Goal: Find specific page/section: Find specific page/section

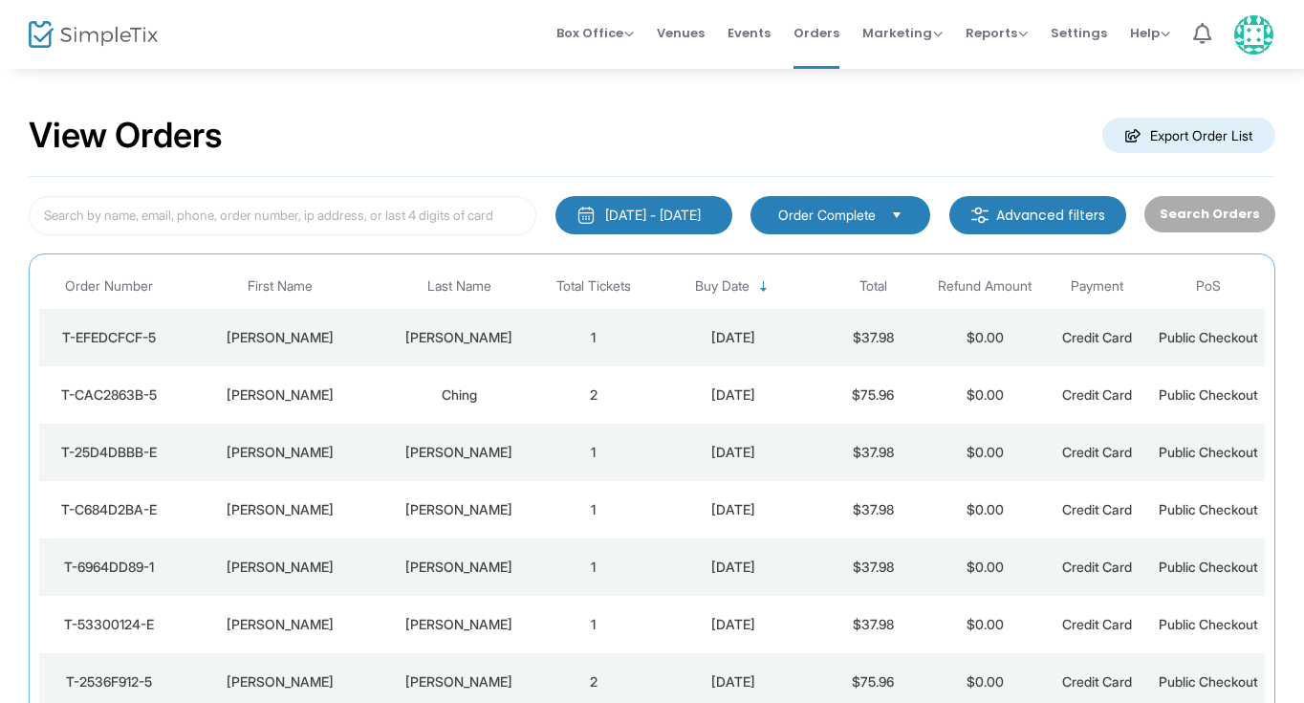
click at [461, 343] on div "[PERSON_NAME]" at bounding box center [458, 337] width 147 height 19
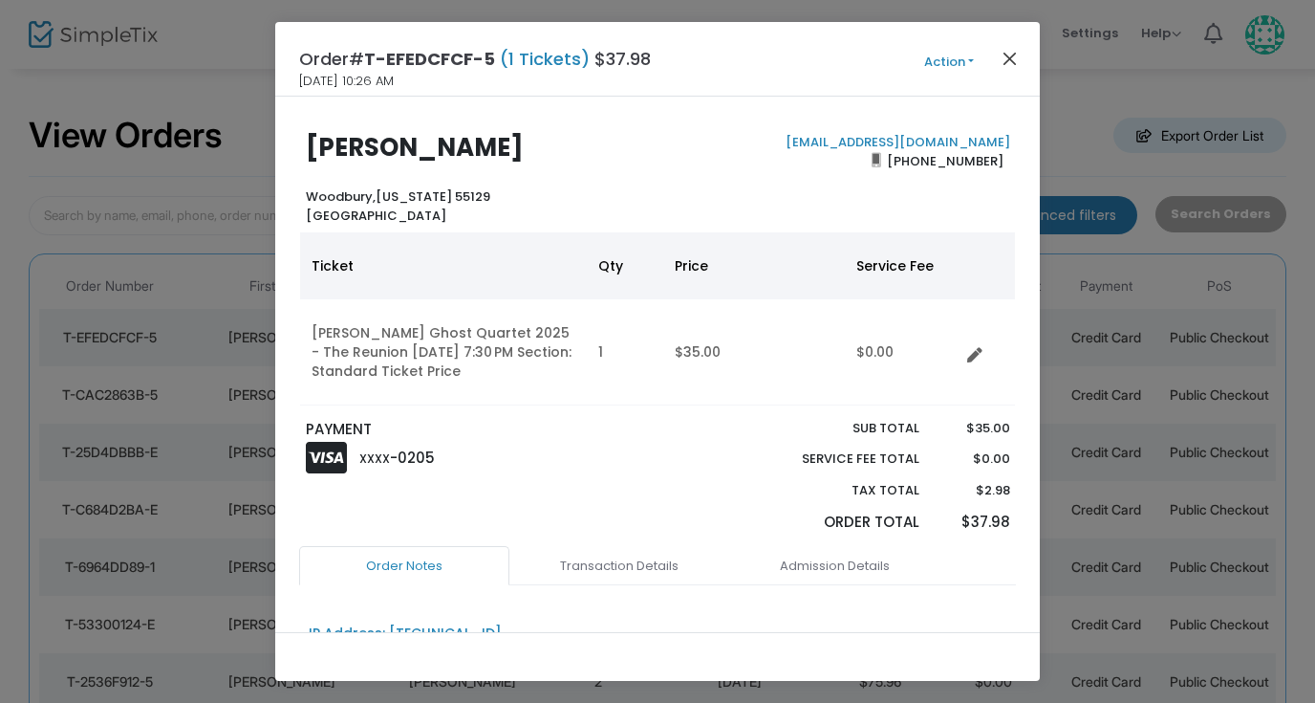
click at [1009, 61] on button "Close" at bounding box center [1010, 58] width 25 height 25
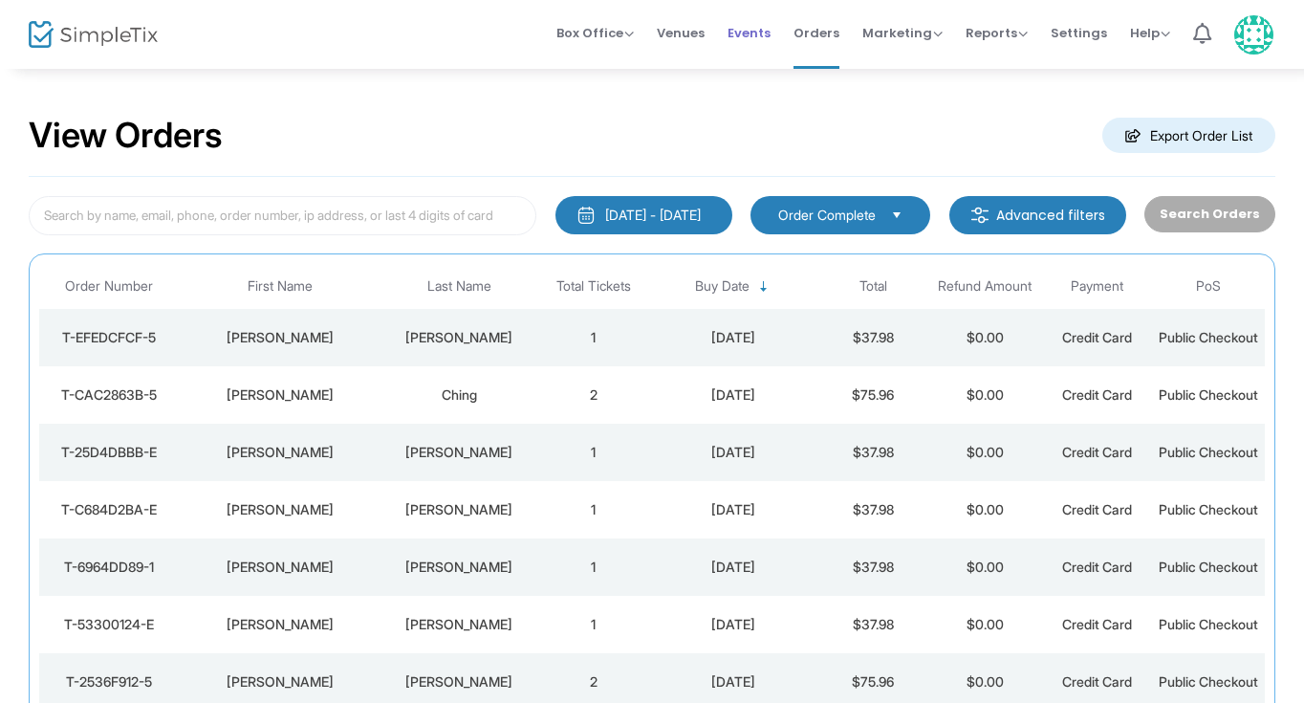
click at [752, 26] on span "Events" at bounding box center [749, 33] width 43 height 49
